Goal: Communication & Community: Connect with others

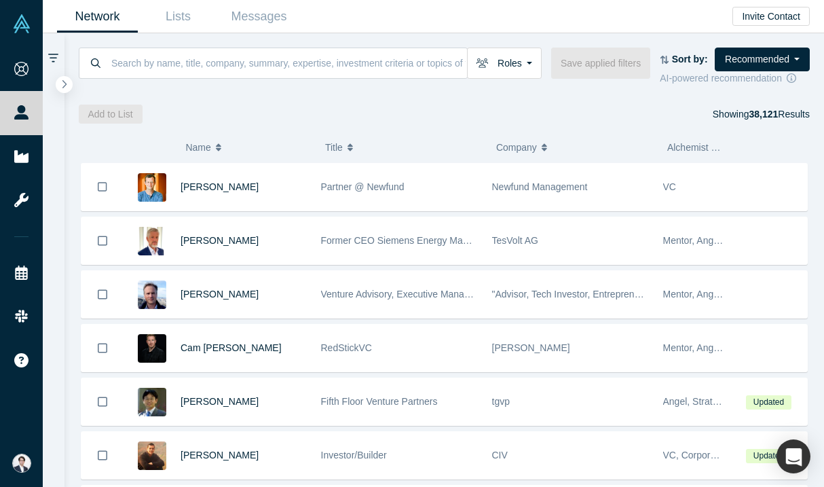
scroll to position [450, 0]
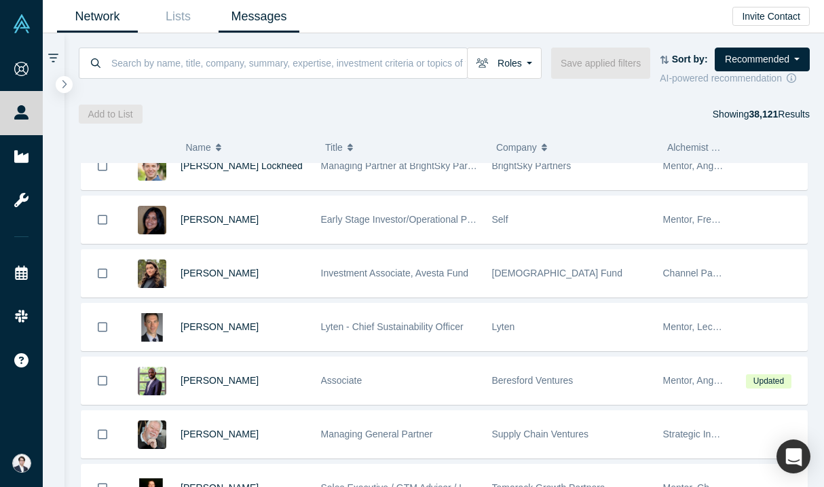
click at [278, 13] on link "Messages" at bounding box center [259, 17] width 81 height 32
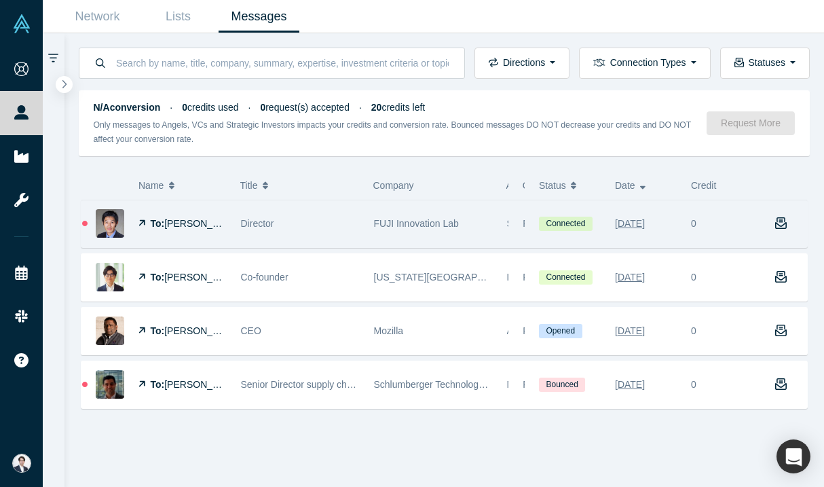
click at [295, 227] on div "Director" at bounding box center [300, 223] width 119 height 47
click at [346, 217] on div "Director" at bounding box center [300, 223] width 119 height 47
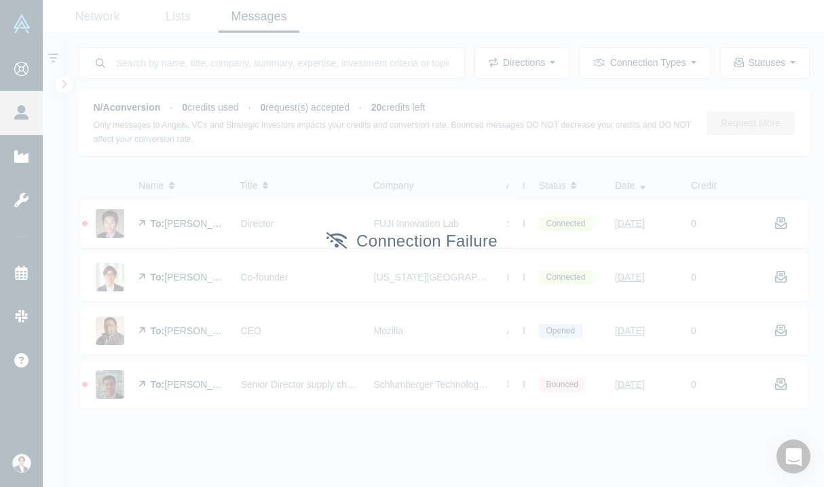
click at [462, 120] on div "Connection Failure" at bounding box center [412, 243] width 824 height 487
click at [414, 126] on div "Connection Failure" at bounding box center [412, 243] width 824 height 487
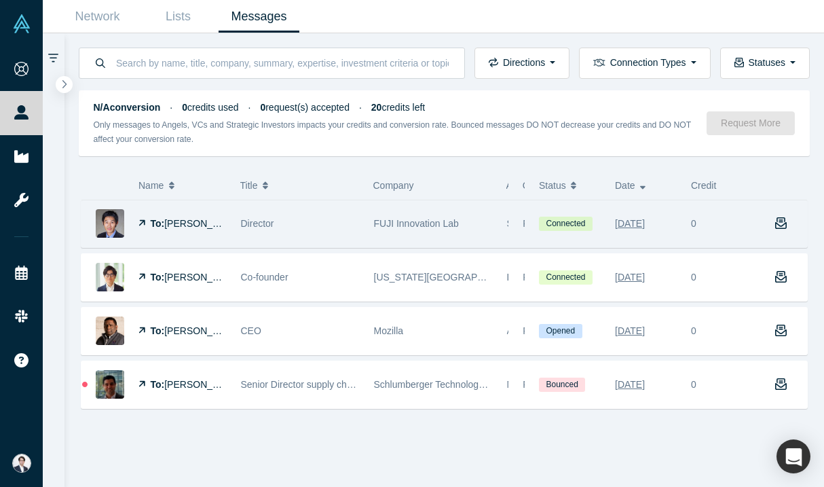
click at [380, 226] on span "FUJI Innovation Lab" at bounding box center [416, 223] width 85 height 11
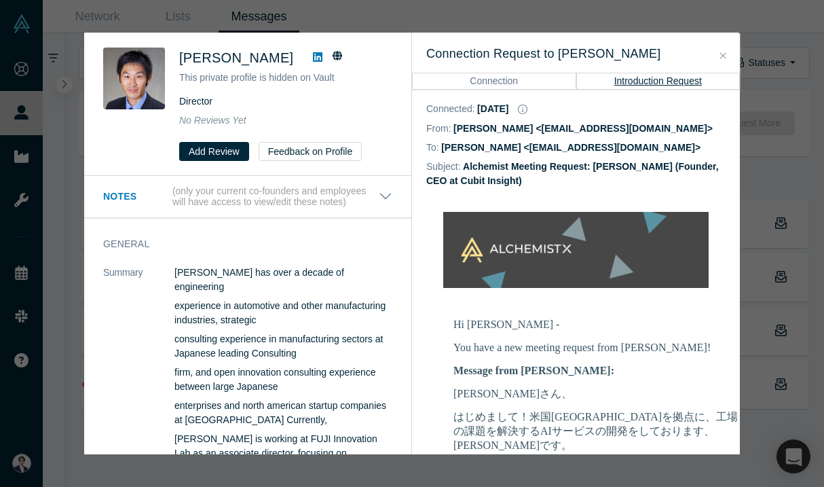
click at [308, 55] on link at bounding box center [318, 58] width 20 height 16
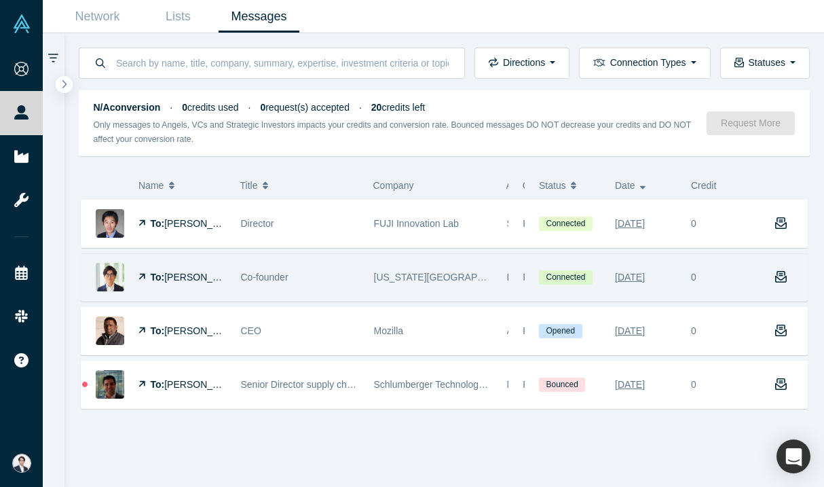
click at [272, 279] on span "Co-founder" at bounding box center [265, 277] width 48 height 11
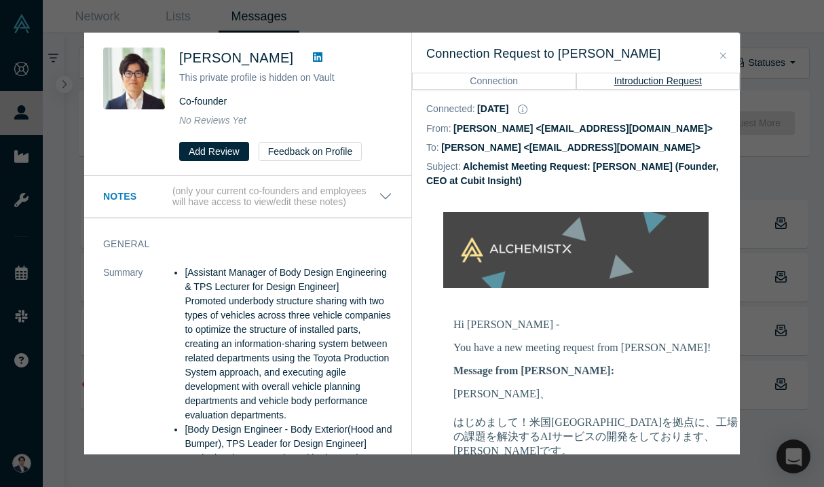
click at [316, 56] on icon at bounding box center [318, 57] width 10 height 10
click at [441, 30] on div "[PERSON_NAME] This private profile is hidden on Vault Co-founder No Reviews Yet…" at bounding box center [412, 243] width 824 height 487
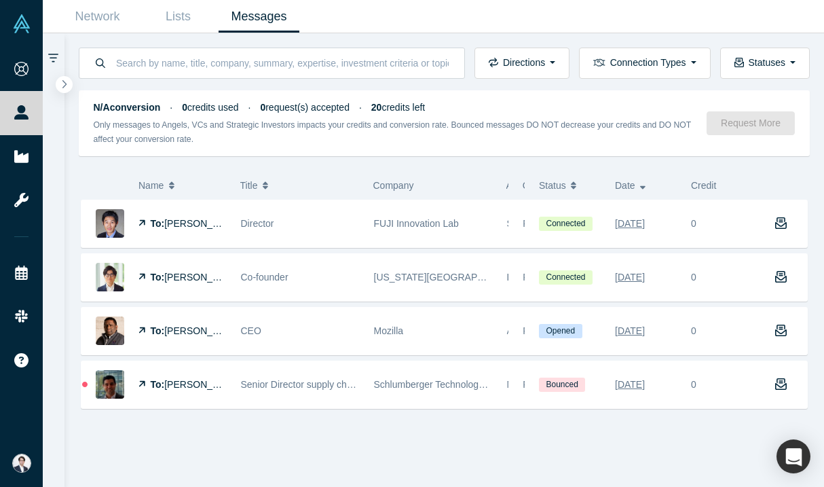
click at [441, 30] on div "[PERSON_NAME] This private profile is hidden on Vault Co-founder No Reviews Yet…" at bounding box center [412, 243] width 824 height 487
